Goal: Find specific page/section: Find specific page/section

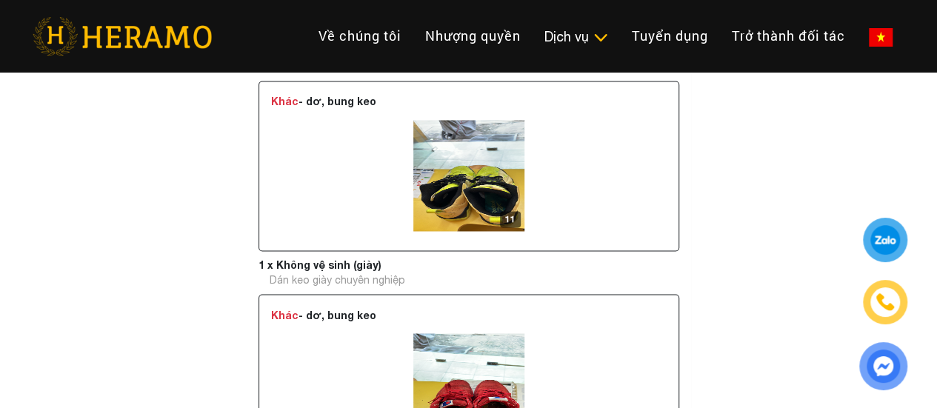
scroll to position [1097, 0]
click at [457, 211] on img at bounding box center [468, 174] width 111 height 111
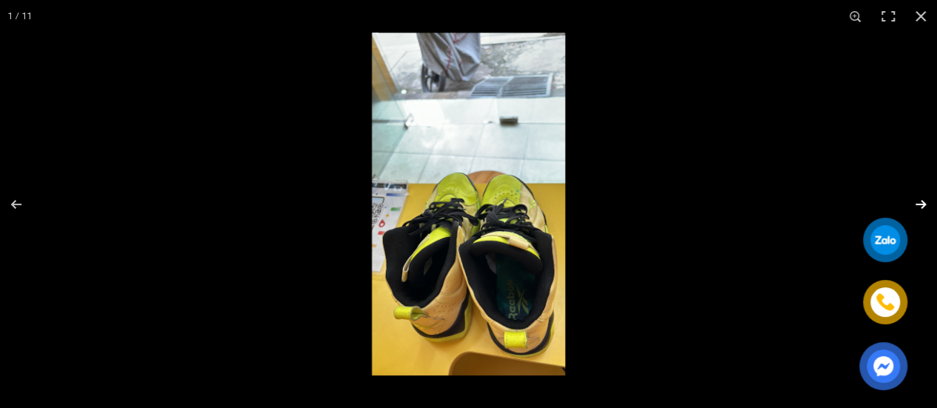
click at [923, 203] on button "button" at bounding box center [911, 204] width 52 height 74
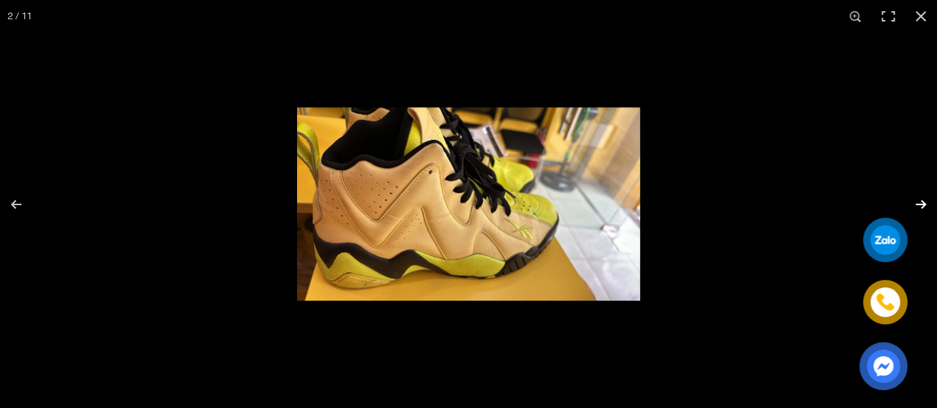
click at [923, 203] on button "button" at bounding box center [911, 204] width 52 height 74
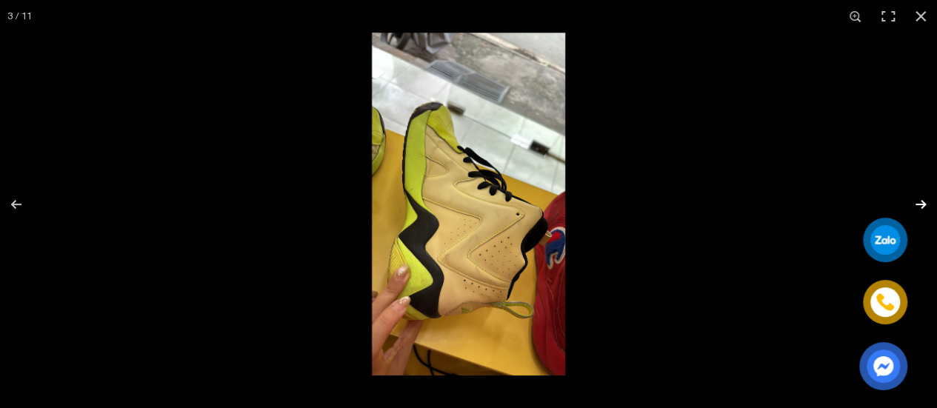
click at [923, 203] on button "button" at bounding box center [911, 204] width 52 height 74
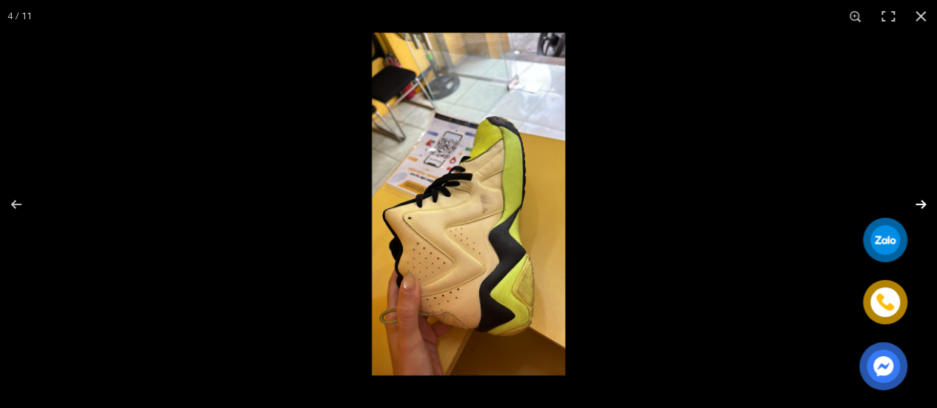
click at [923, 203] on button "button" at bounding box center [911, 204] width 52 height 74
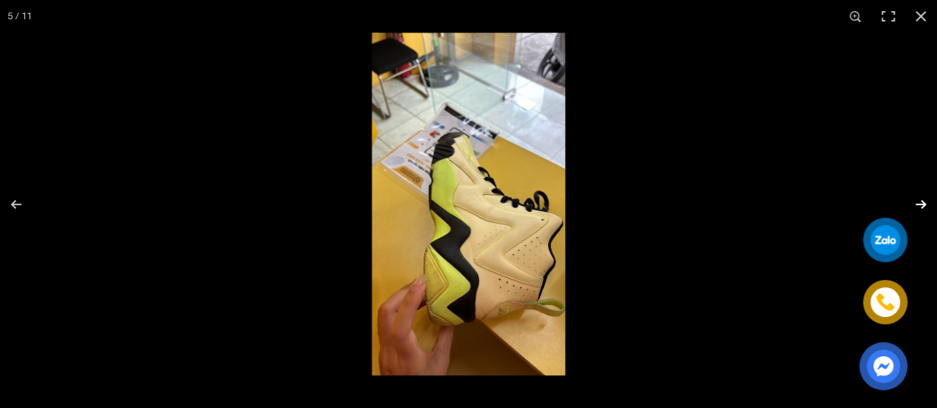
click at [923, 203] on button "button" at bounding box center [911, 204] width 52 height 74
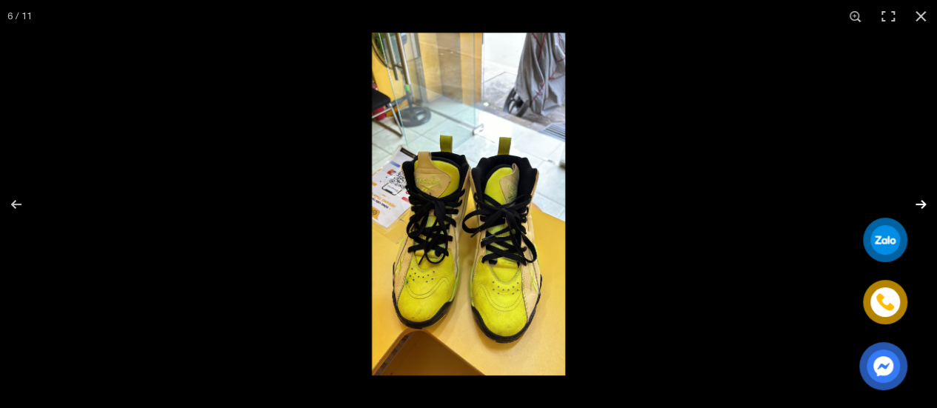
click at [923, 203] on button "button" at bounding box center [911, 204] width 52 height 74
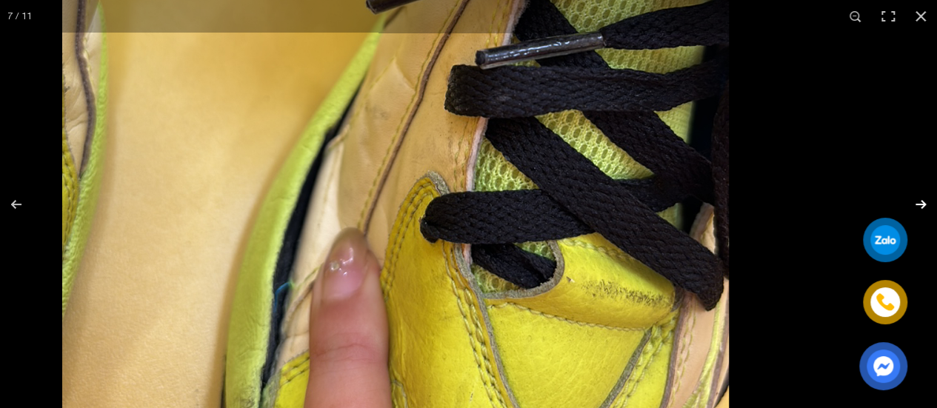
click at [917, 202] on button "button" at bounding box center [911, 204] width 52 height 74
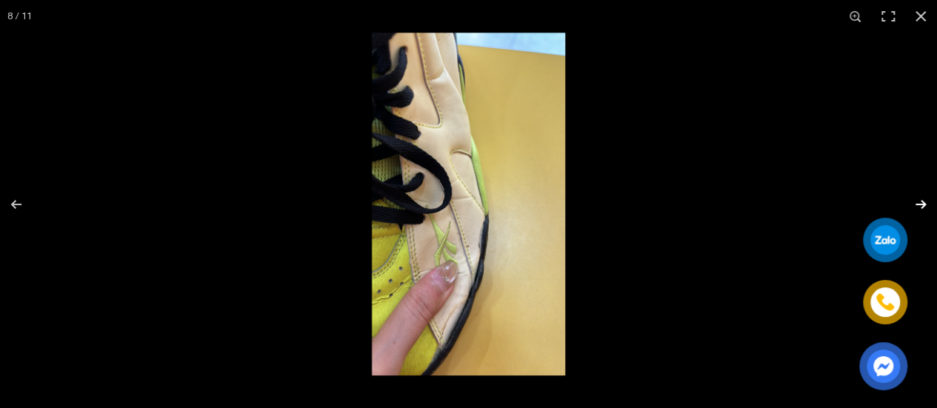
click at [917, 202] on button "button" at bounding box center [911, 204] width 52 height 74
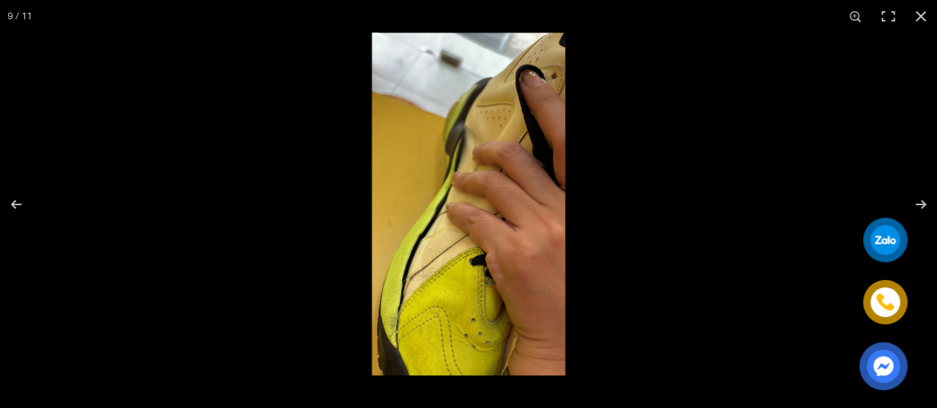
click at [439, 272] on img at bounding box center [468, 204] width 343 height 343
